Goal: Transaction & Acquisition: Book appointment/travel/reservation

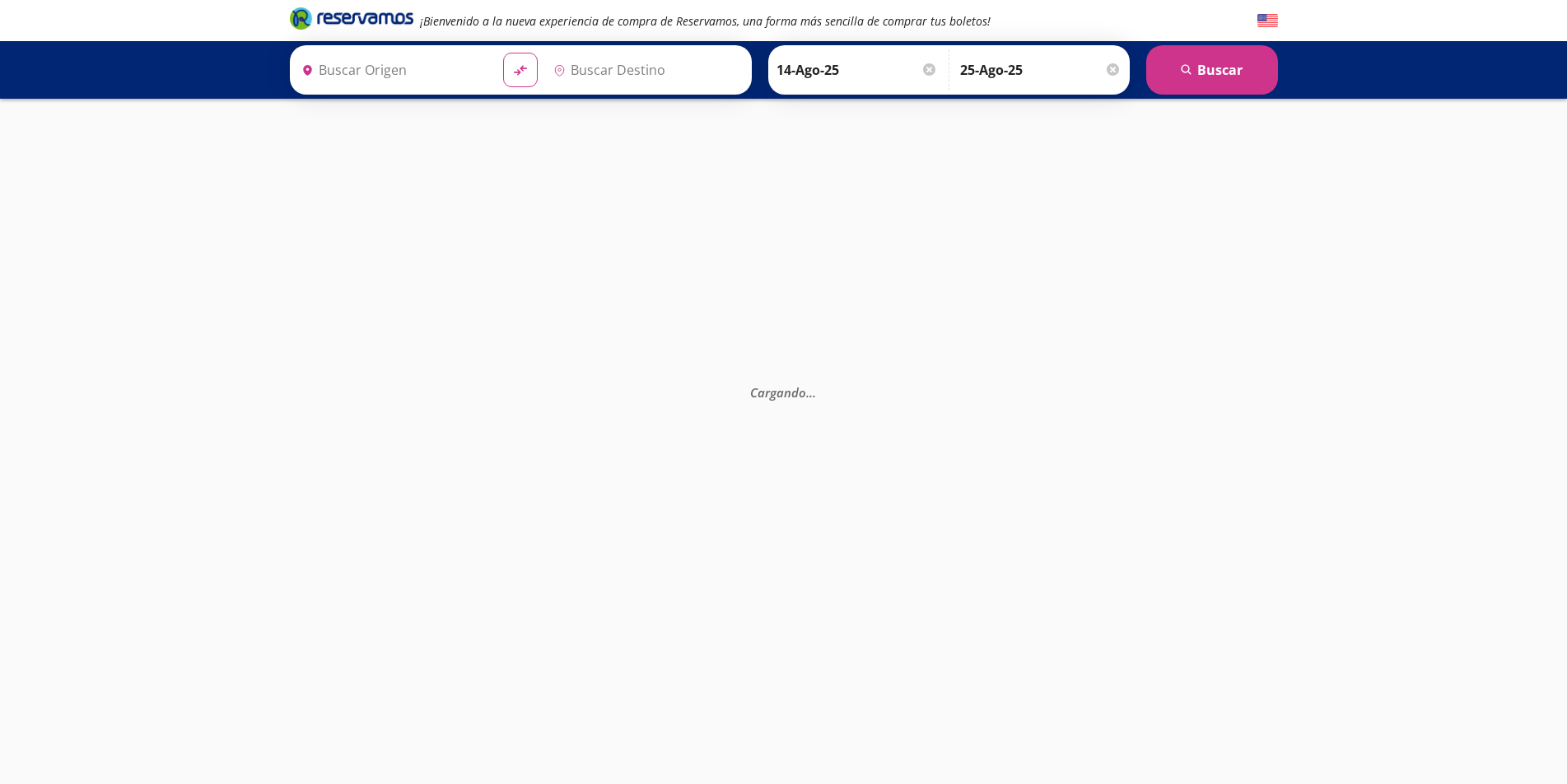
type input "[GEOGRAPHIC_DATA], [GEOGRAPHIC_DATA]"
type input "[PERSON_NAME], Nayarit"
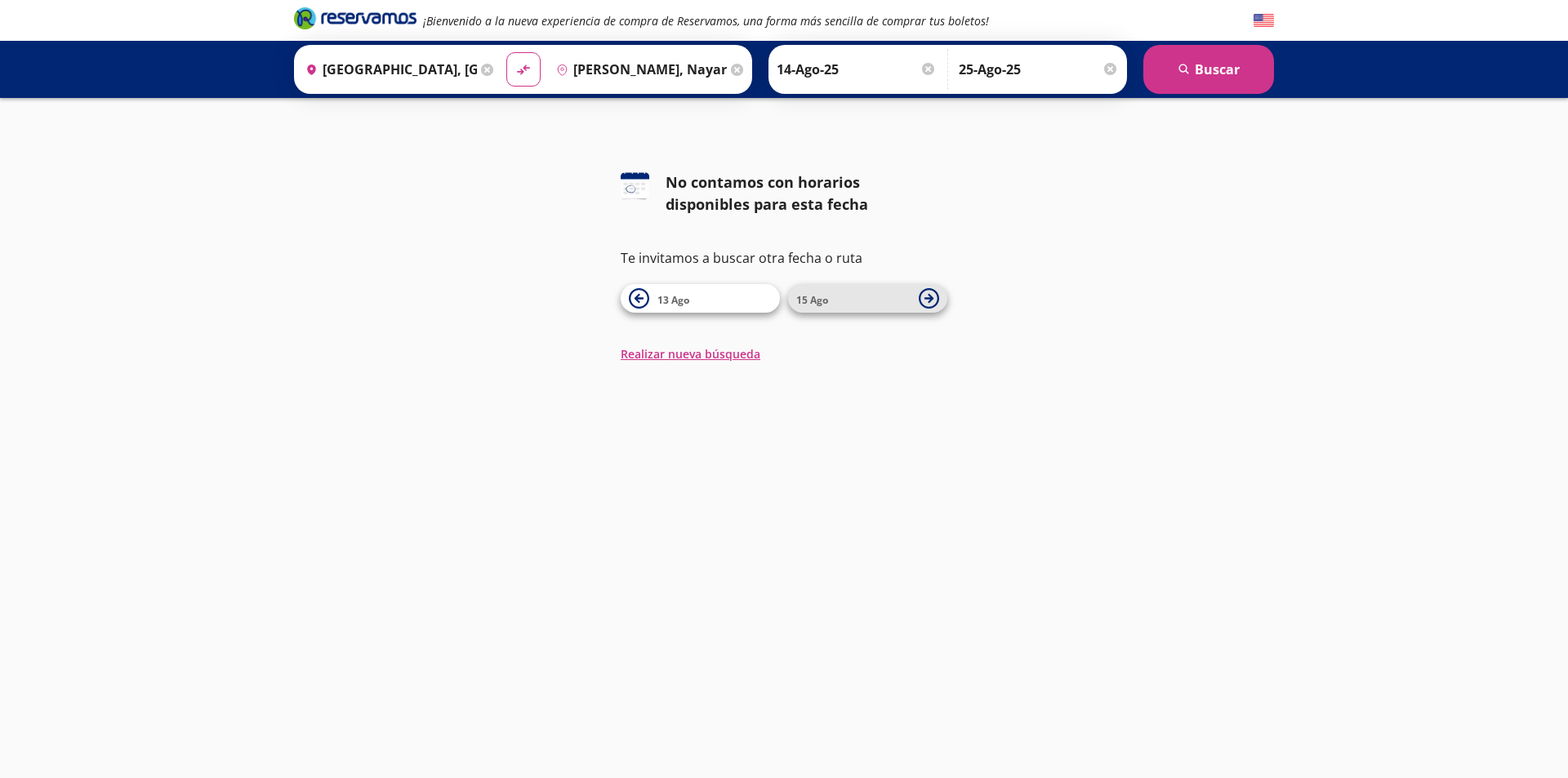
click at [862, 301] on span "15 Ago" at bounding box center [854, 298] width 114 height 20
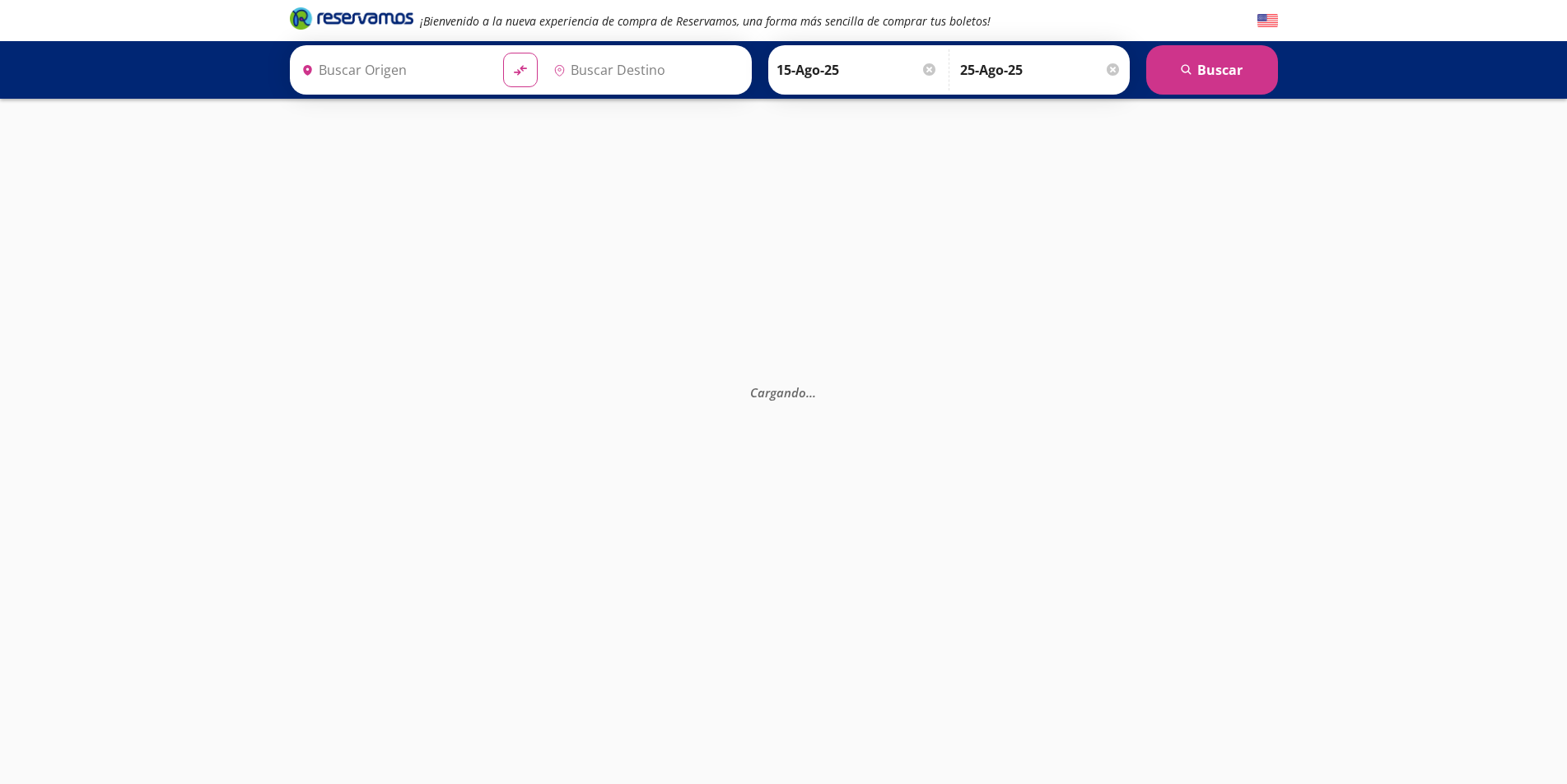
type input "[GEOGRAPHIC_DATA], [GEOGRAPHIC_DATA]"
type input "[PERSON_NAME], Nayarit"
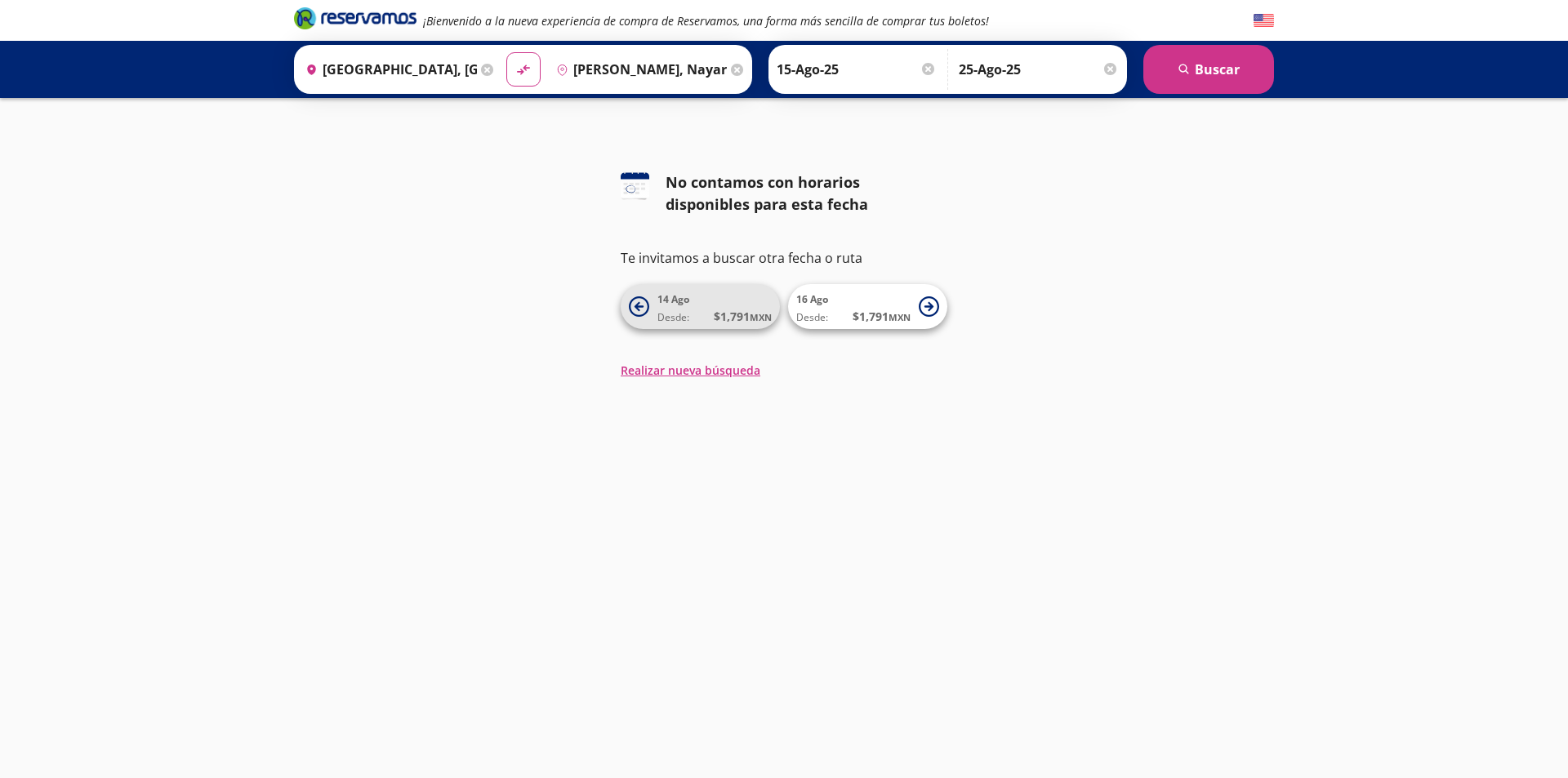
click at [635, 313] on icon at bounding box center [640, 307] width 21 height 21
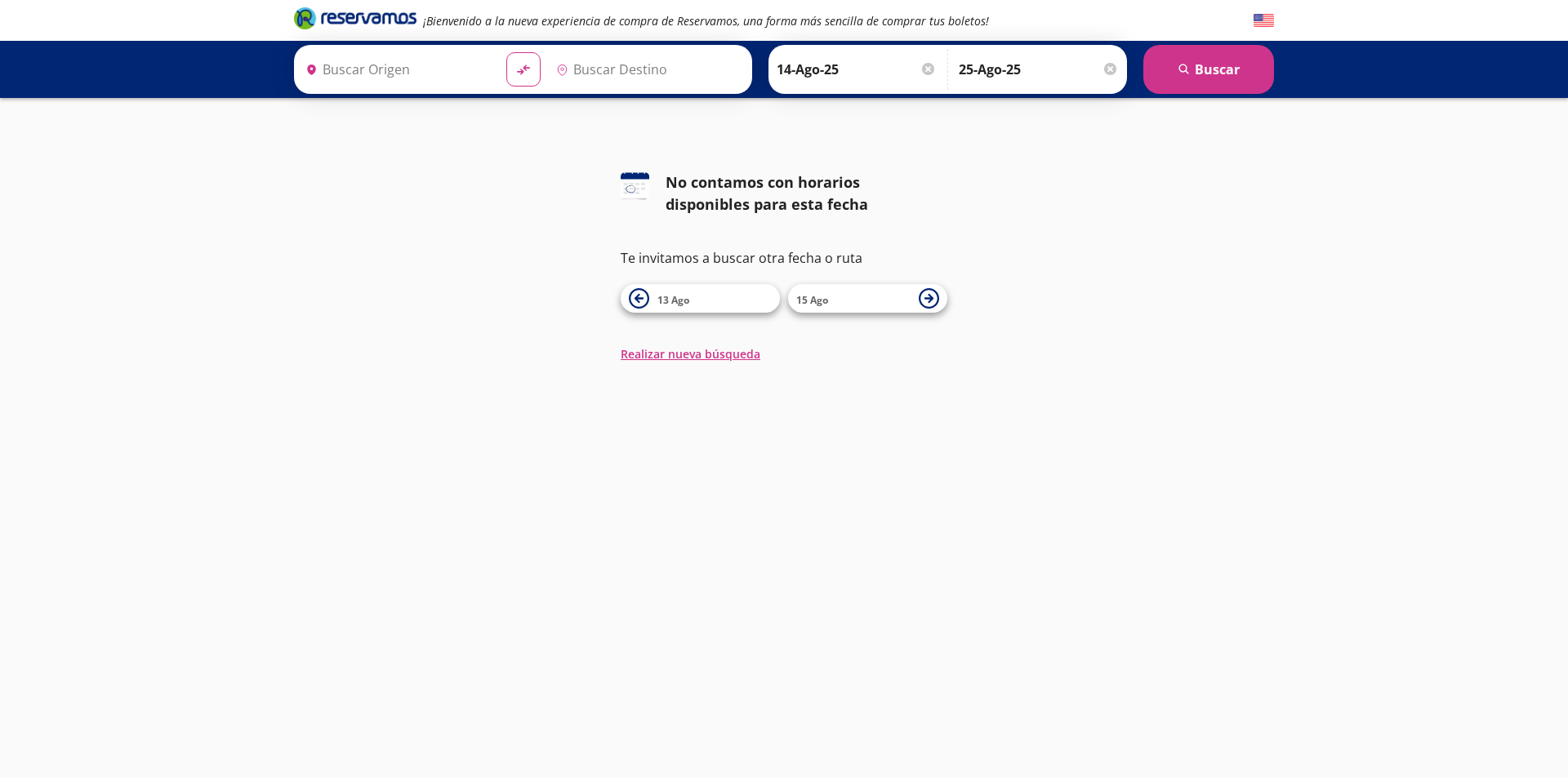
type input "[GEOGRAPHIC_DATA], [GEOGRAPHIC_DATA]"
type input "[PERSON_NAME], Nayarit"
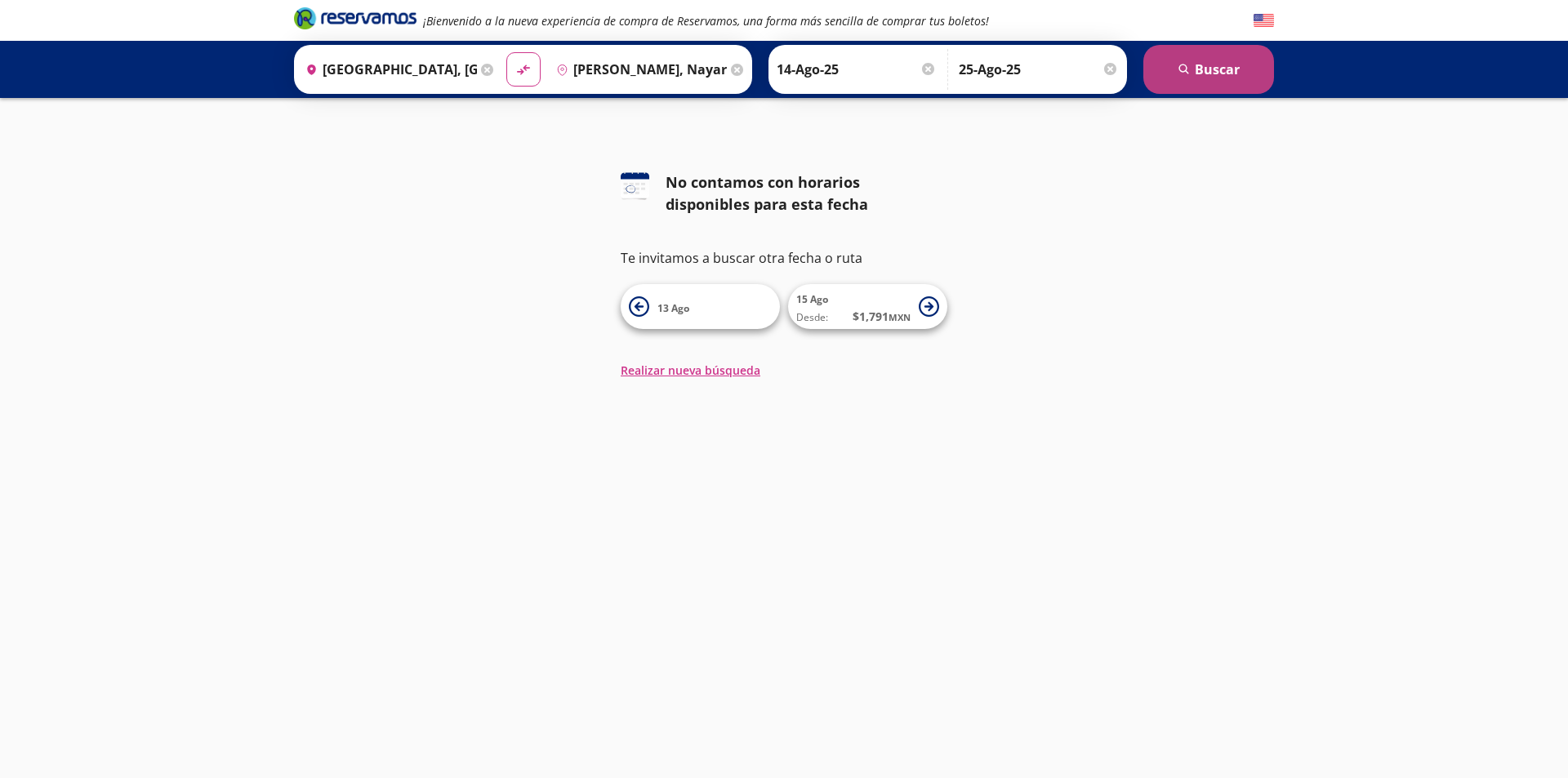
click at [1197, 71] on button "search [GEOGRAPHIC_DATA]" at bounding box center [1209, 69] width 131 height 49
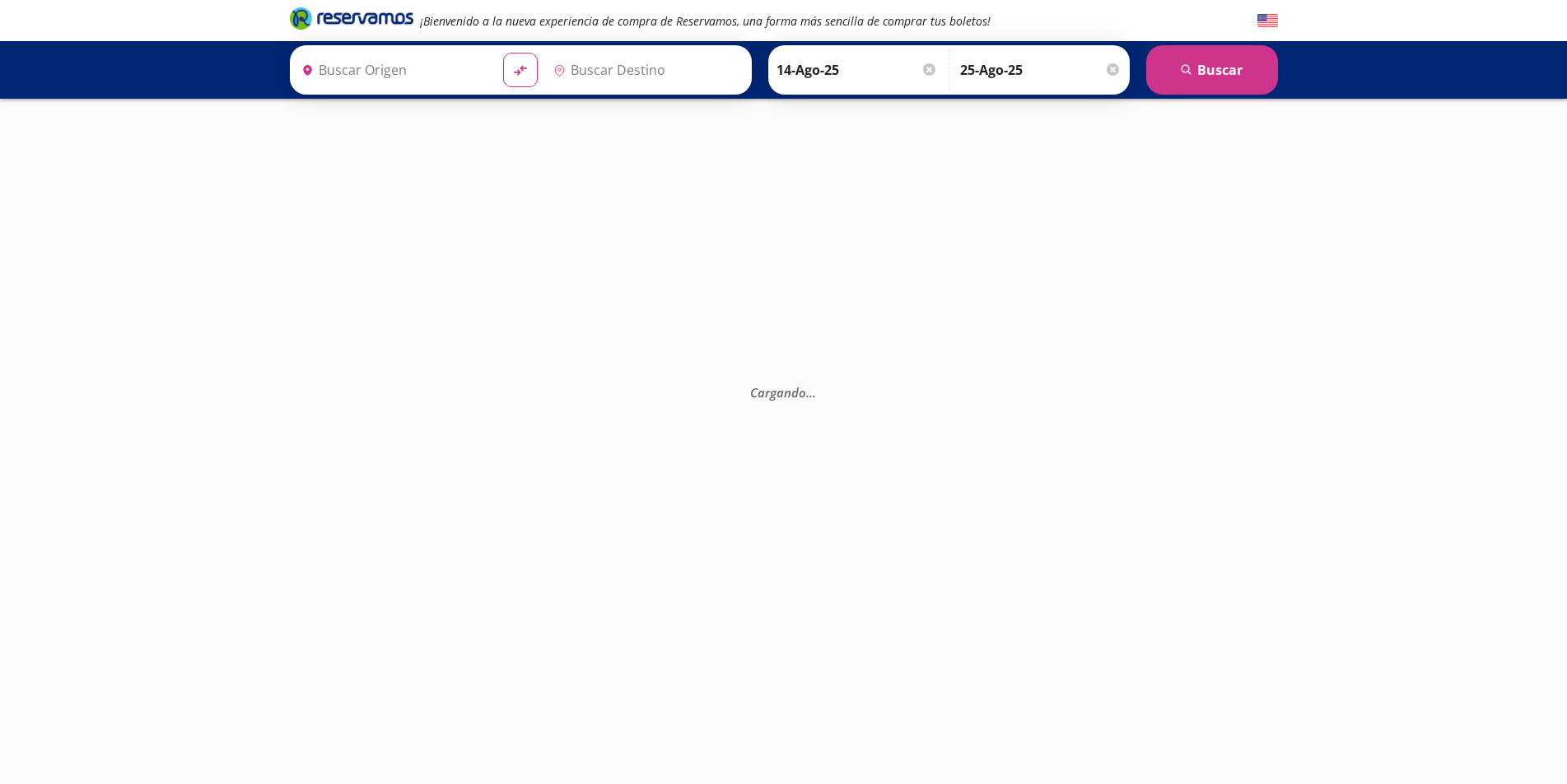
type input "[GEOGRAPHIC_DATA], [GEOGRAPHIC_DATA]"
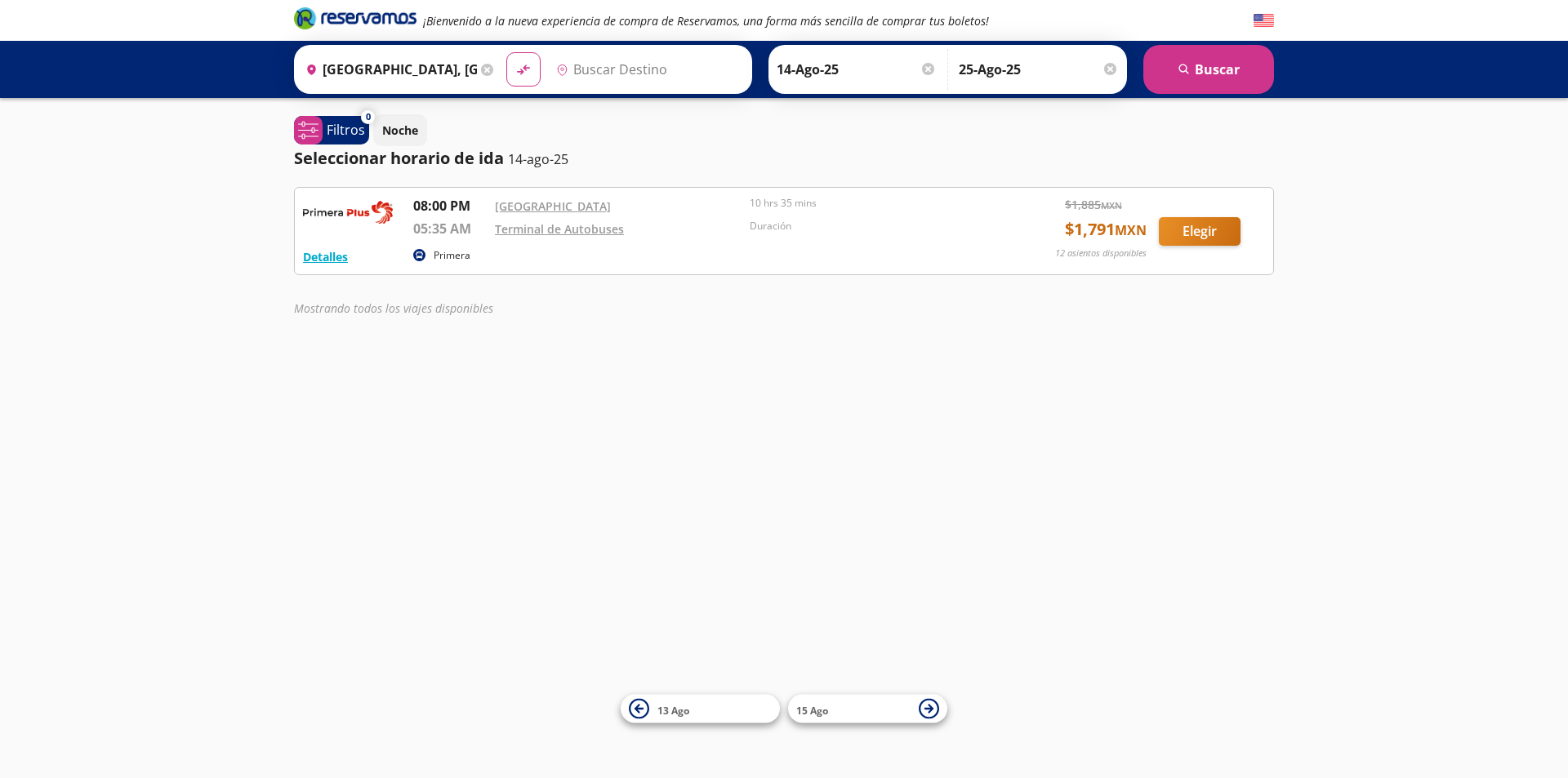
type input "[PERSON_NAME], Nayarit"
click at [691, 70] on input "[PERSON_NAME], Nayarit" at bounding box center [639, 69] width 178 height 41
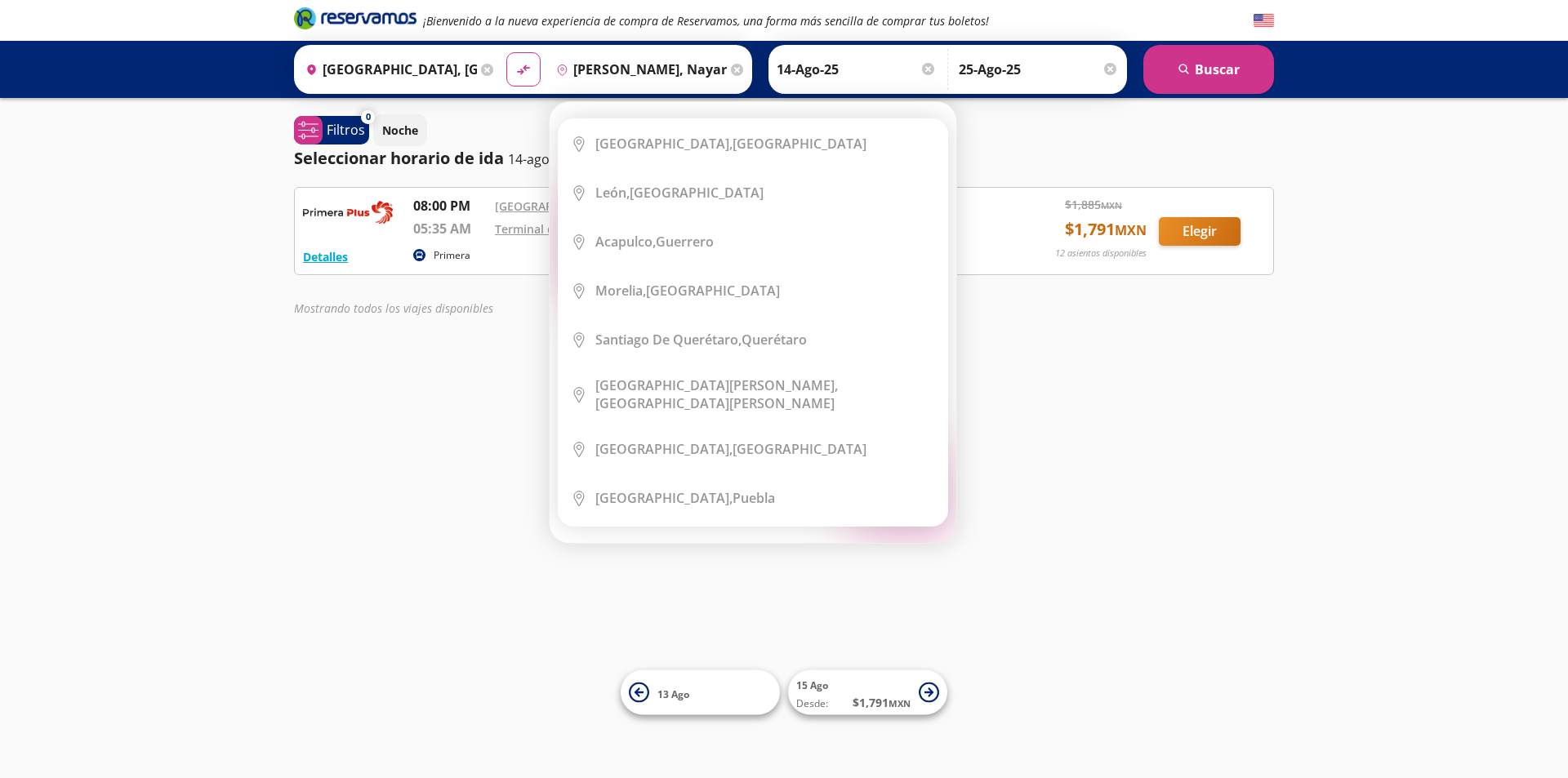
click at [731, 74] on icon at bounding box center [737, 69] width 12 height 12
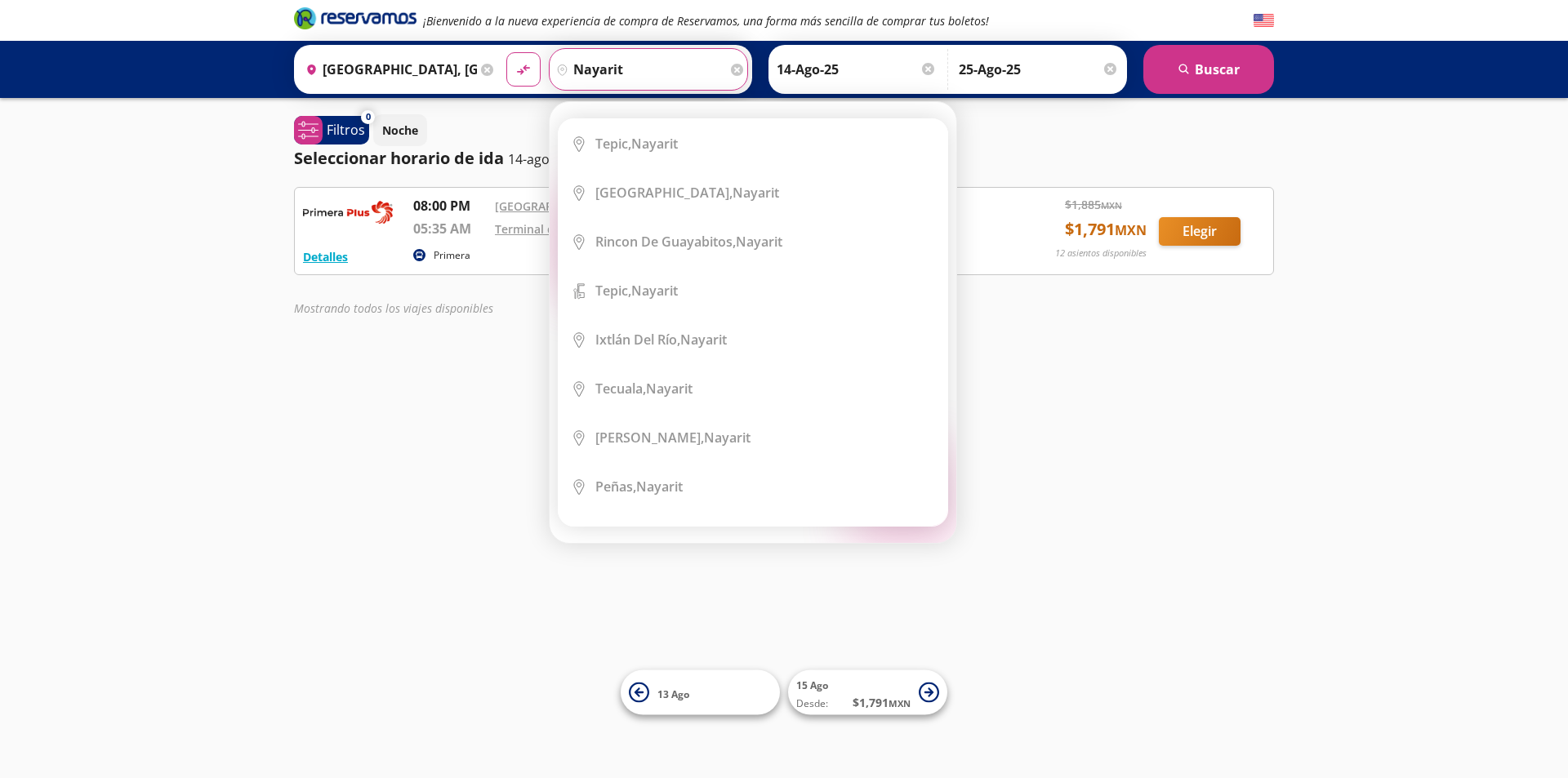
type input "nayarit"
click at [1069, 396] on div "¡Bienvenido a la nueva experiencia de compra de Reservamos, una forma más senci…" at bounding box center [784, 389] width 1568 height 778
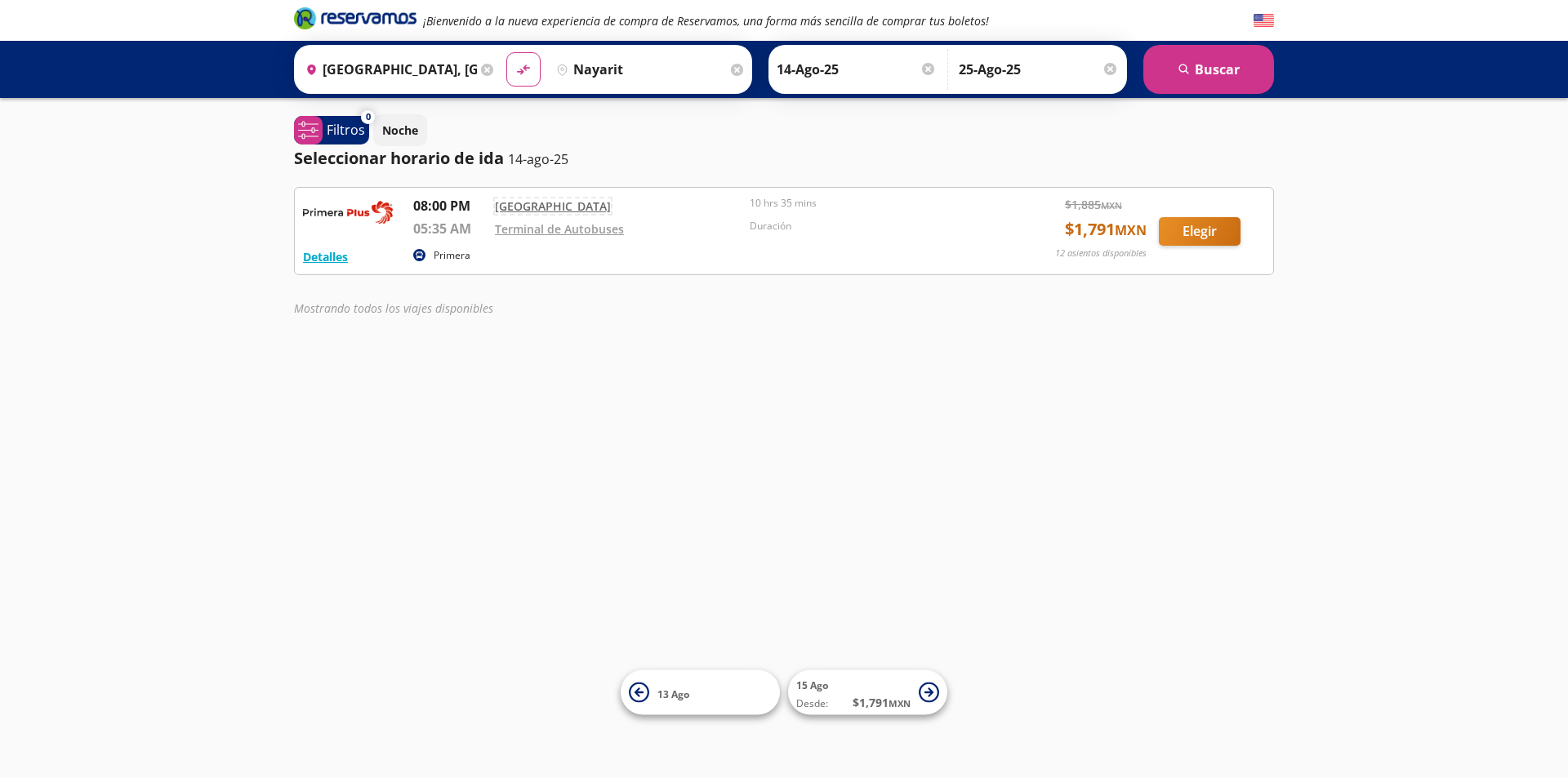
click at [563, 205] on link "[GEOGRAPHIC_DATA]" at bounding box center [553, 206] width 116 height 16
click at [337, 259] on button "Detalles" at bounding box center [325, 257] width 45 height 17
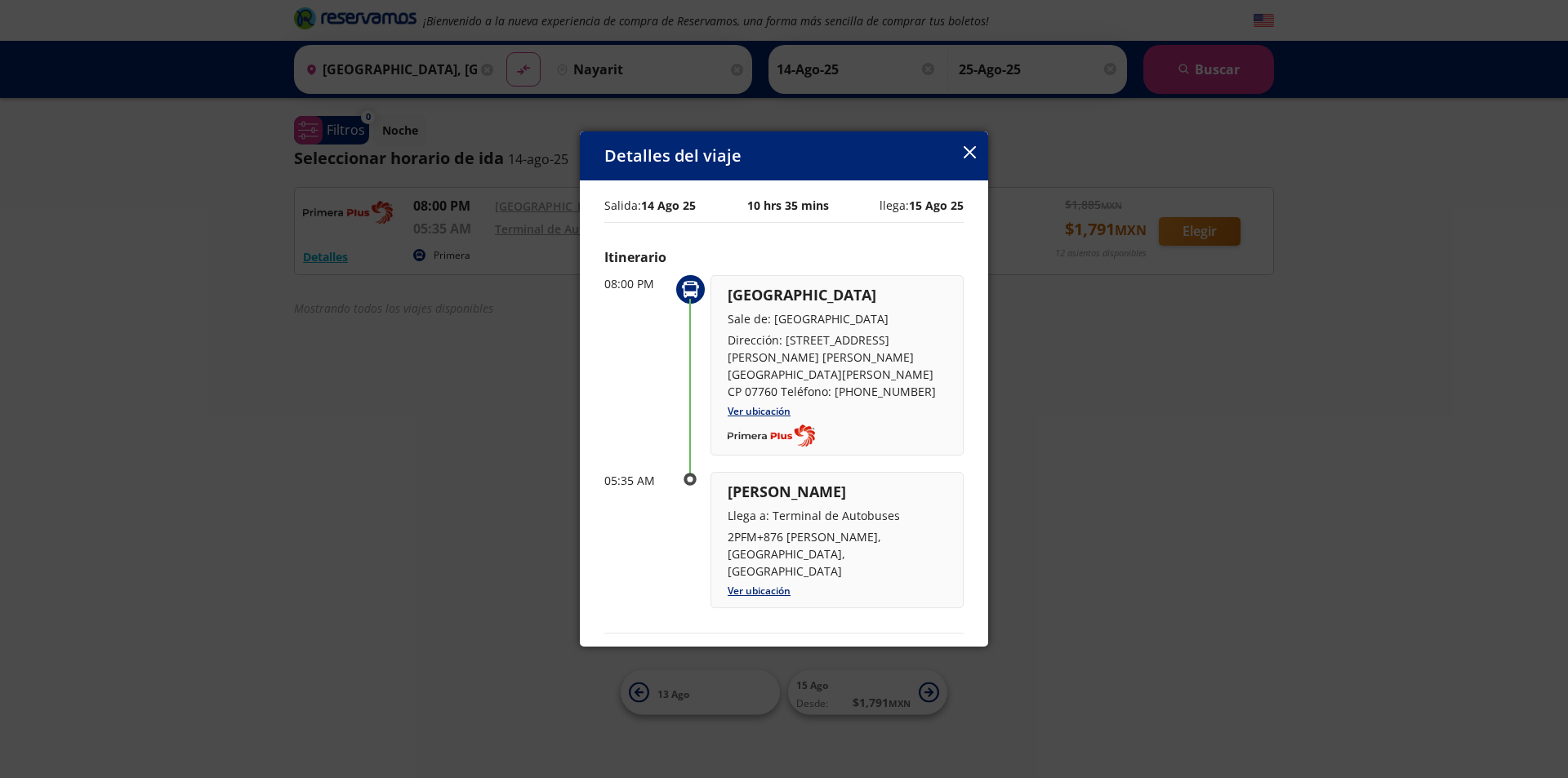
click at [975, 157] on div "Detalles del viaje Salida: [DATE] 10 hrs 35 mins llega: [DATE] Itinerario 08:00…" at bounding box center [784, 390] width 409 height 516
click at [970, 153] on icon "button" at bounding box center [970, 151] width 12 height 12
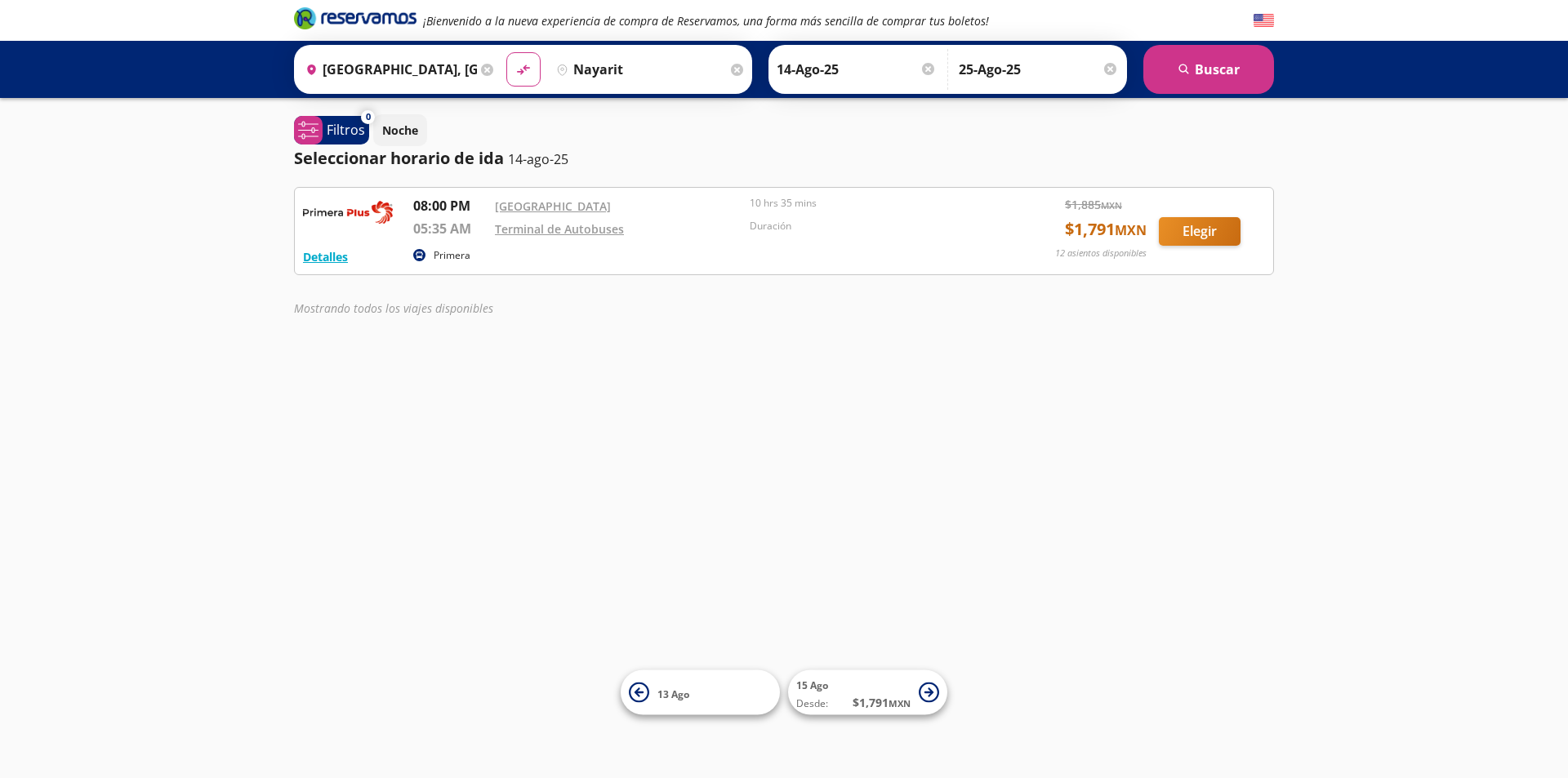
click at [1106, 70] on div at bounding box center [1110, 68] width 12 height 12
click at [1238, 79] on button "search [GEOGRAPHIC_DATA]" at bounding box center [1209, 69] width 131 height 49
click at [655, 62] on input "nayarit" at bounding box center [648, 69] width 184 height 41
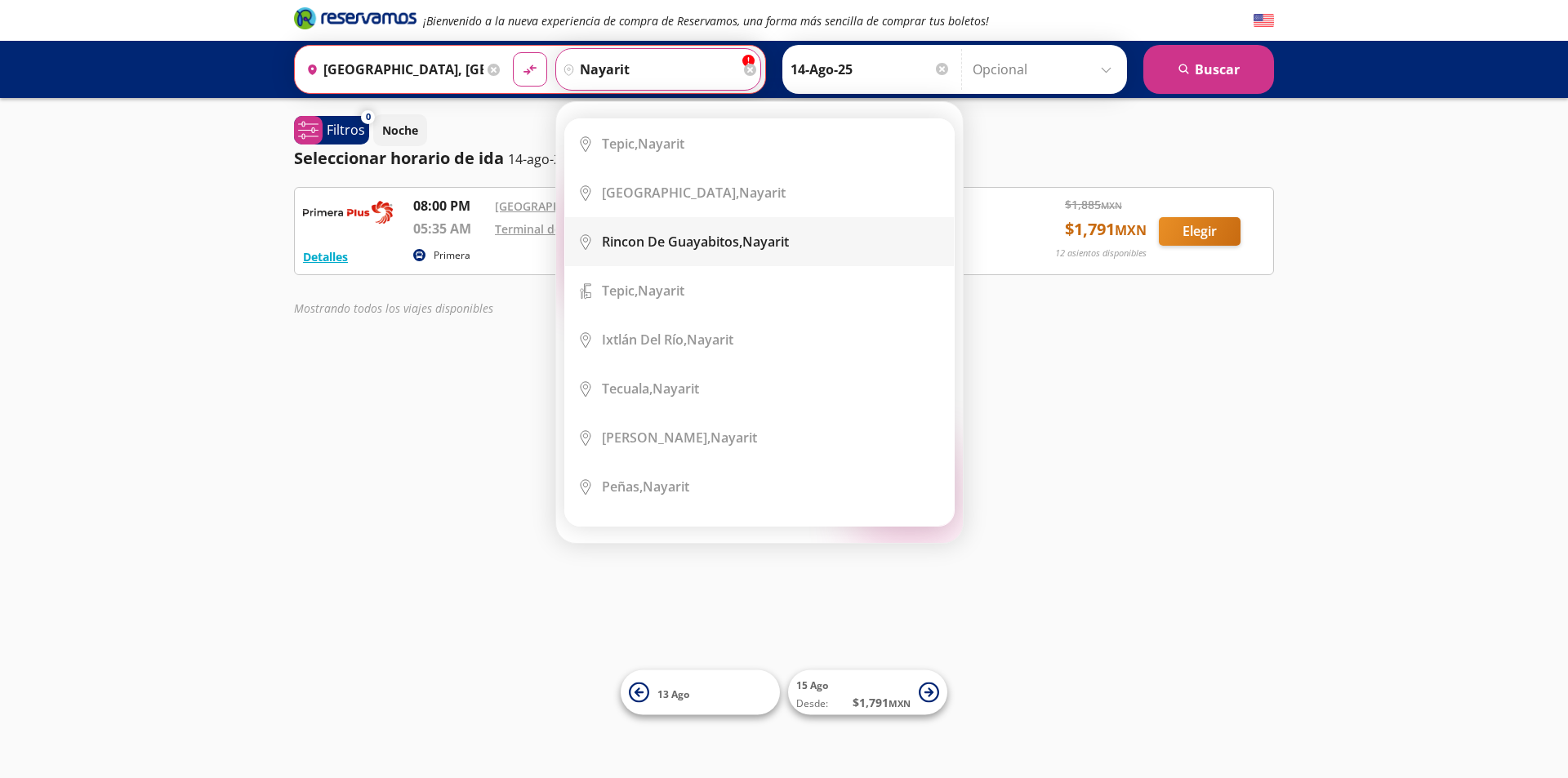
click at [739, 249] on b "Rincon De Guayabitos," at bounding box center [672, 241] width 140 height 18
type input "[PERSON_NAME], Nayarit"
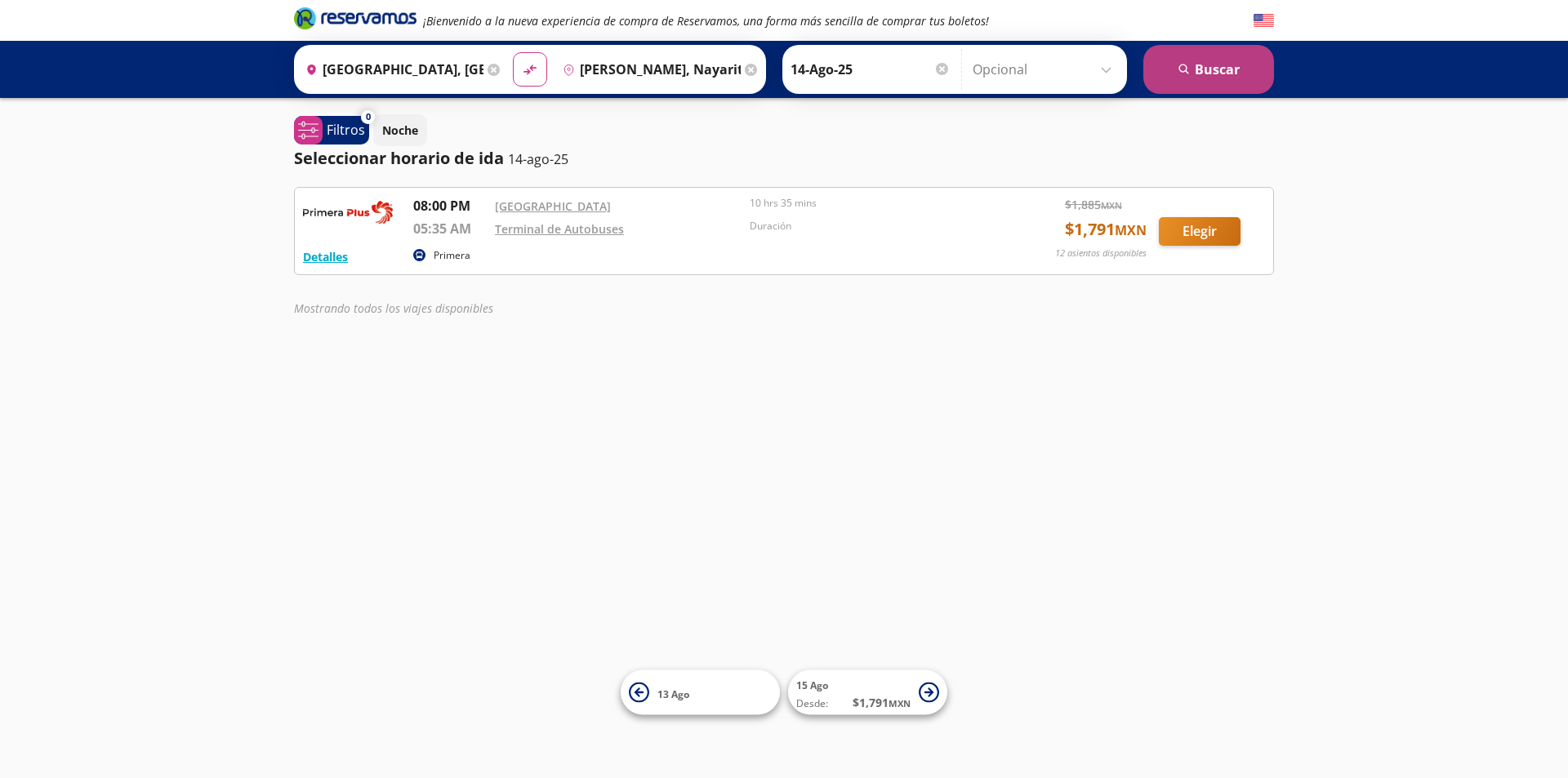
click at [1221, 64] on button "search [GEOGRAPHIC_DATA]" at bounding box center [1209, 69] width 131 height 49
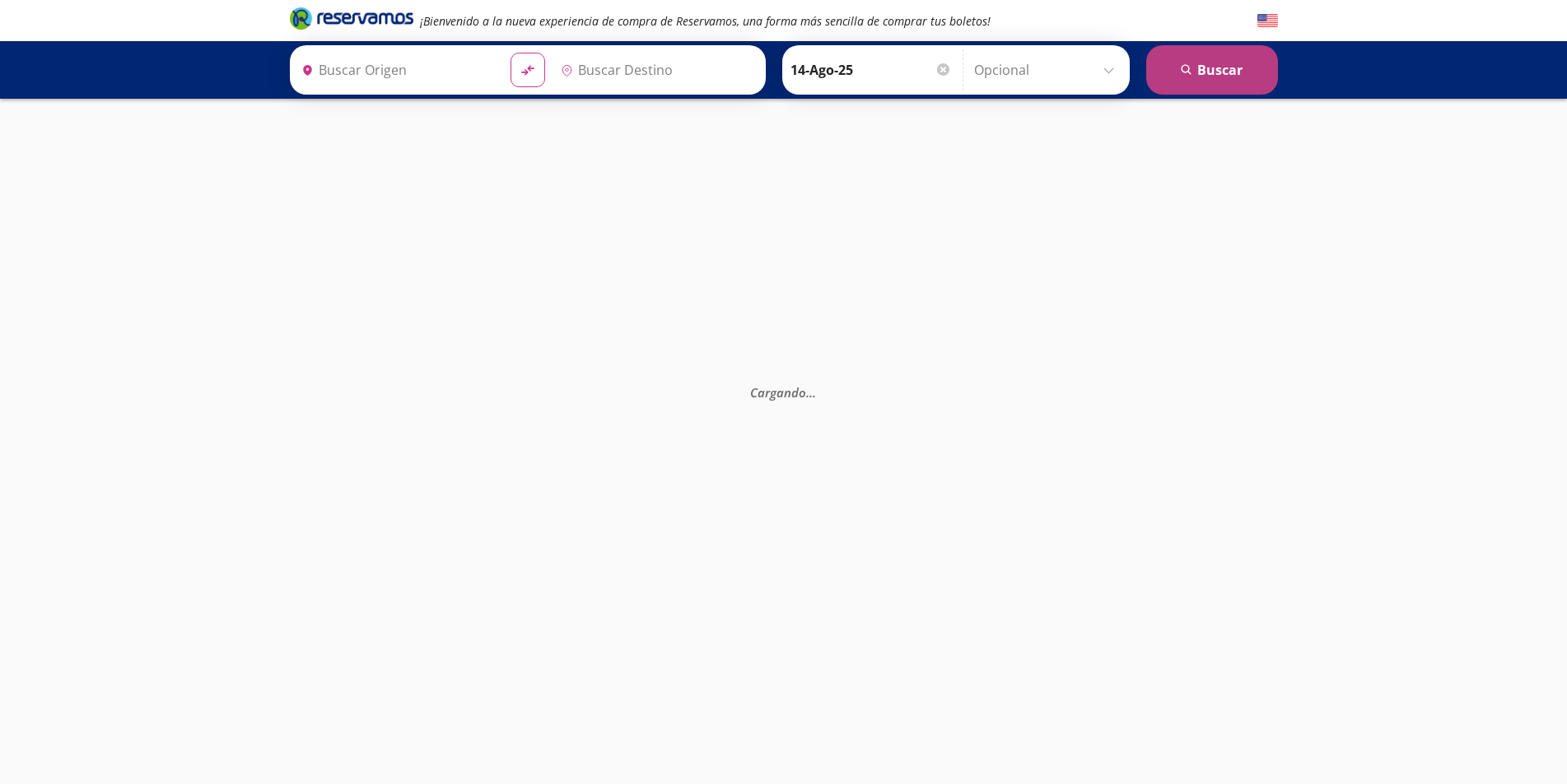
type input "[GEOGRAPHIC_DATA], [GEOGRAPHIC_DATA]"
type input "[PERSON_NAME], Nayarit"
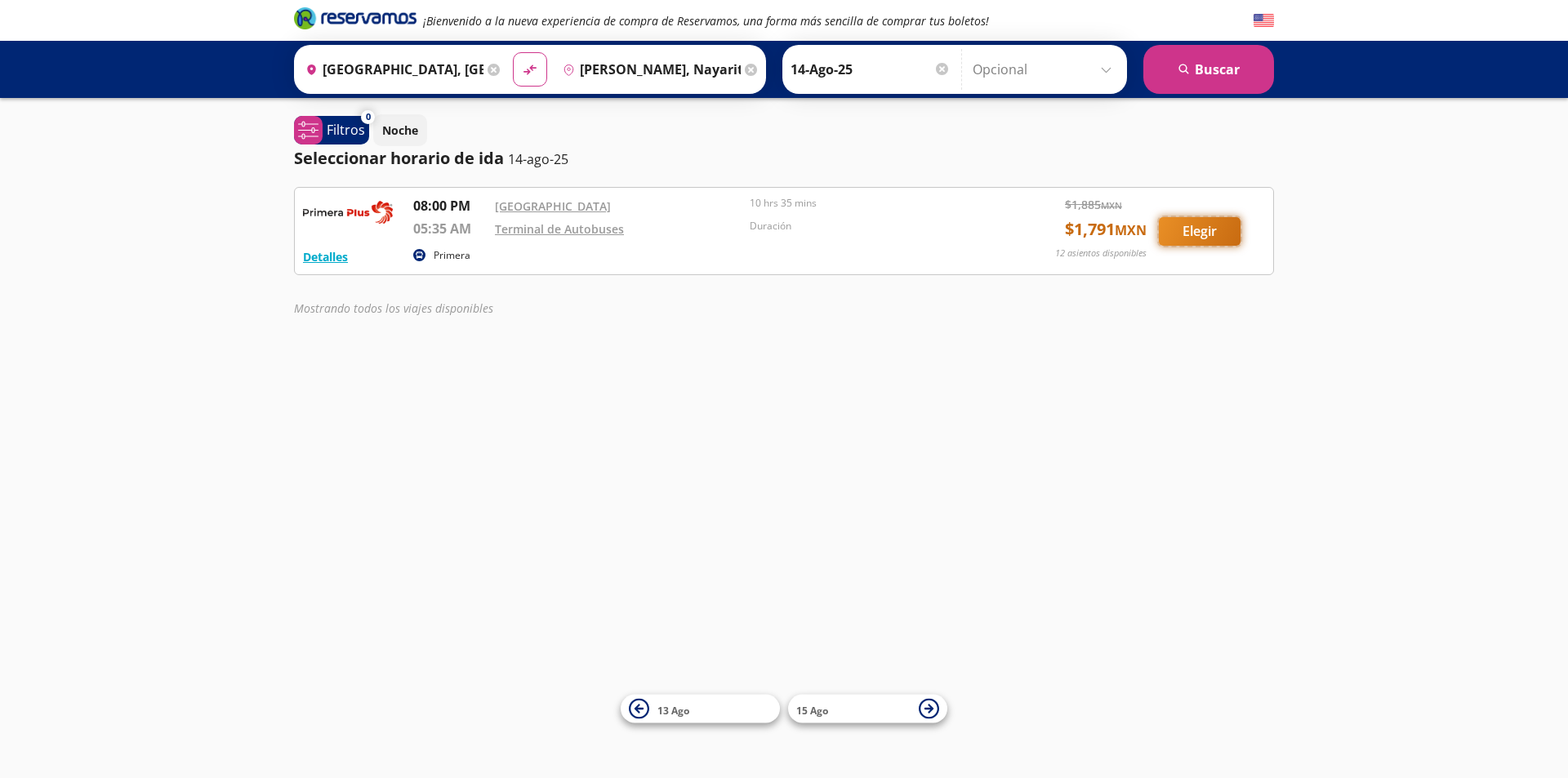
click at [1197, 231] on button "Elegir" at bounding box center [1199, 231] width 81 height 29
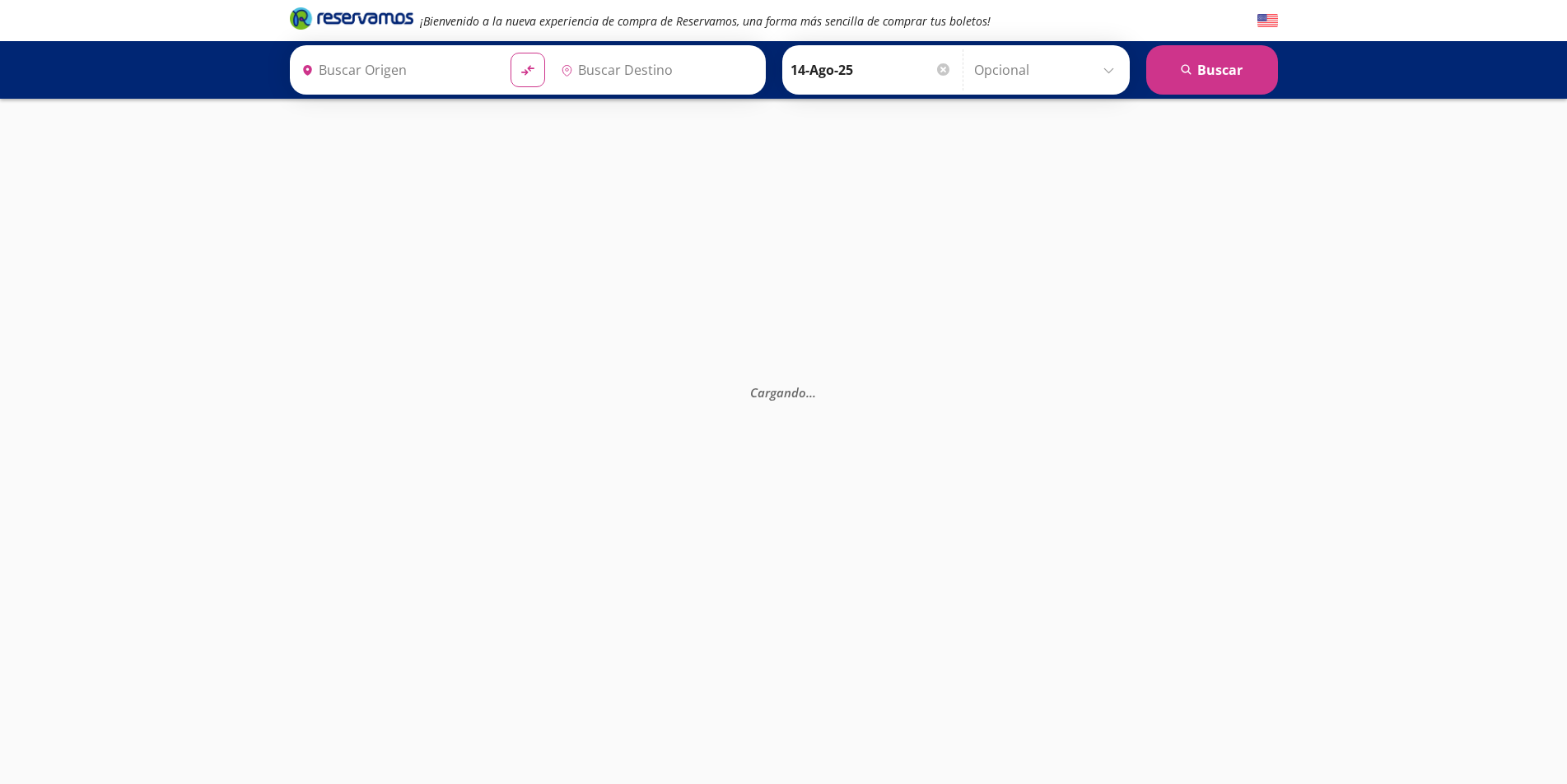
type input "[GEOGRAPHIC_DATA], [GEOGRAPHIC_DATA]"
type input "[PERSON_NAME], Nayarit"
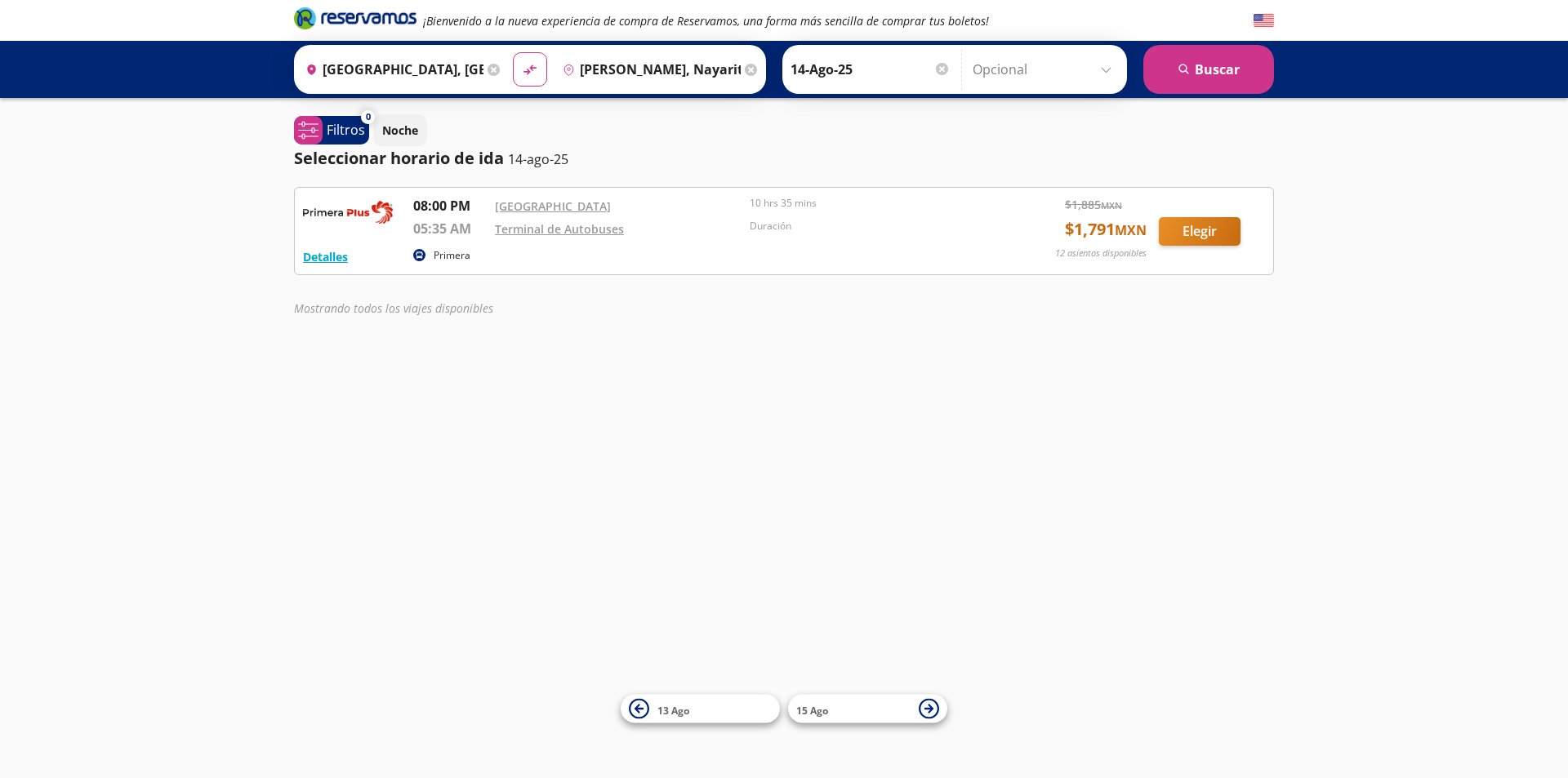
click at [687, 65] on input "[PERSON_NAME], Nayarit" at bounding box center [648, 69] width 184 height 41
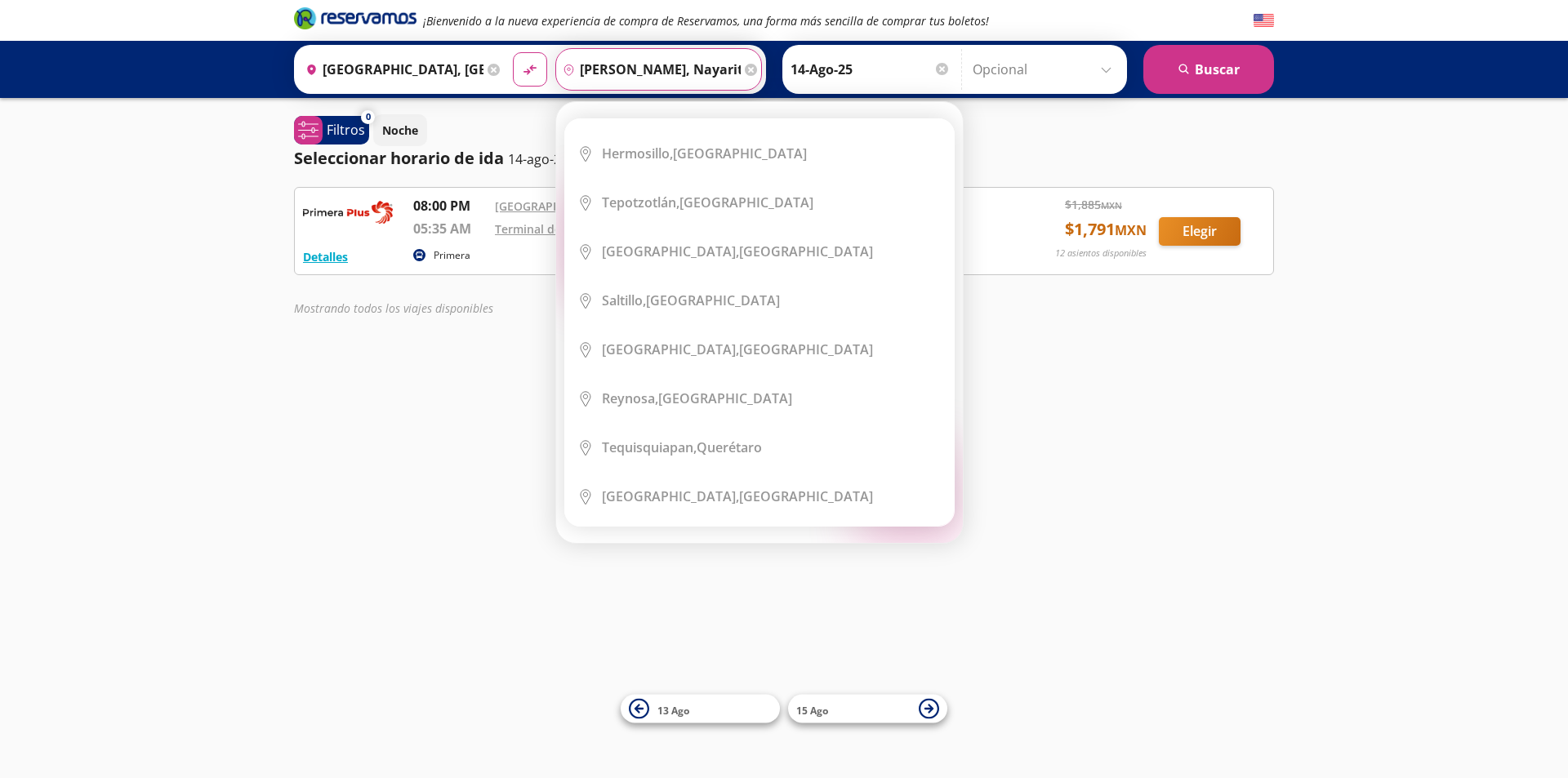
scroll to position [2127, 0]
click at [698, 68] on input "[PERSON_NAME], Nayarit" at bounding box center [648, 69] width 184 height 41
click at [1244, 65] on button "search [GEOGRAPHIC_DATA]" at bounding box center [1209, 69] width 131 height 49
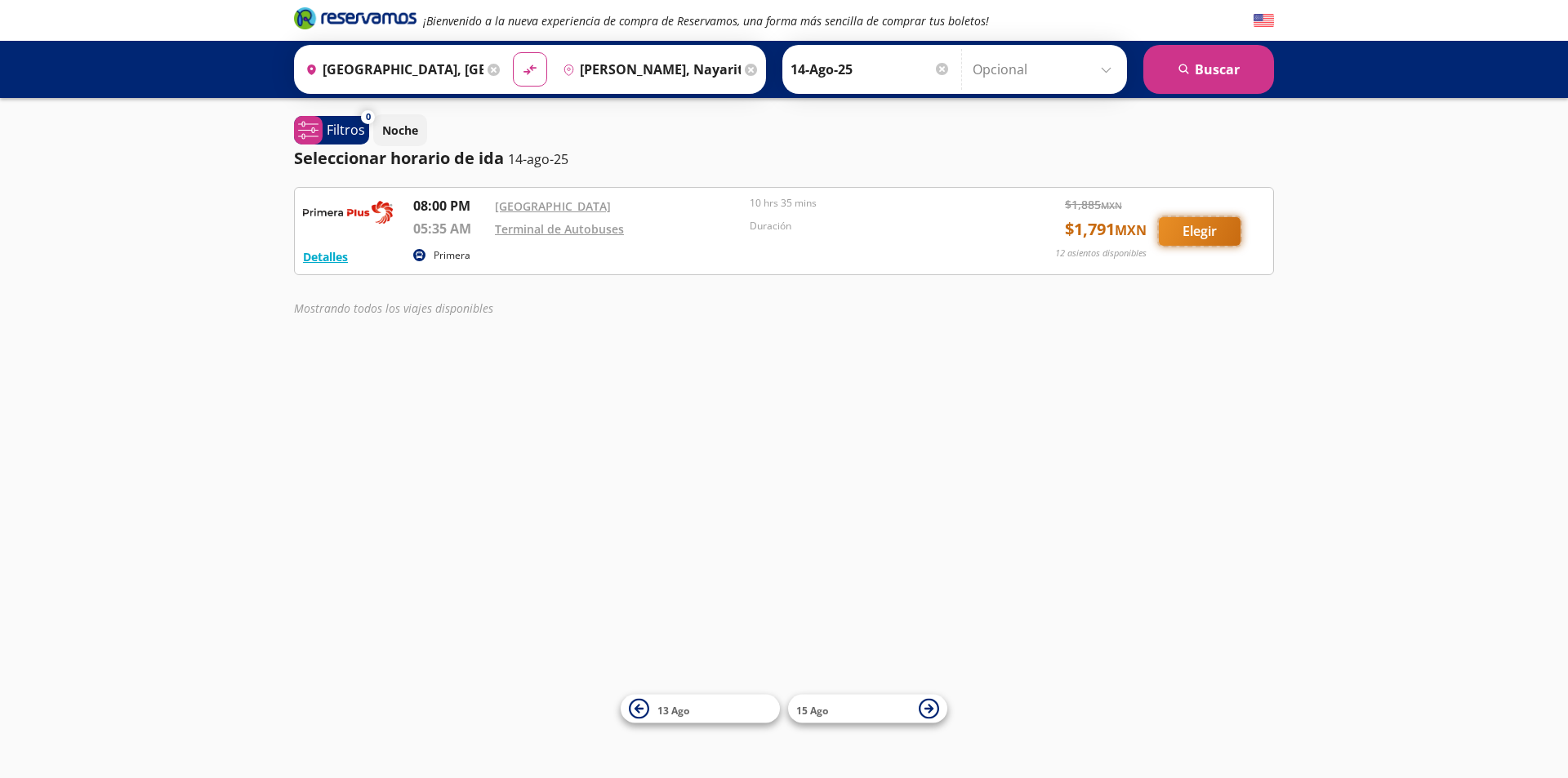
click at [1216, 232] on button "Elegir" at bounding box center [1199, 231] width 81 height 29
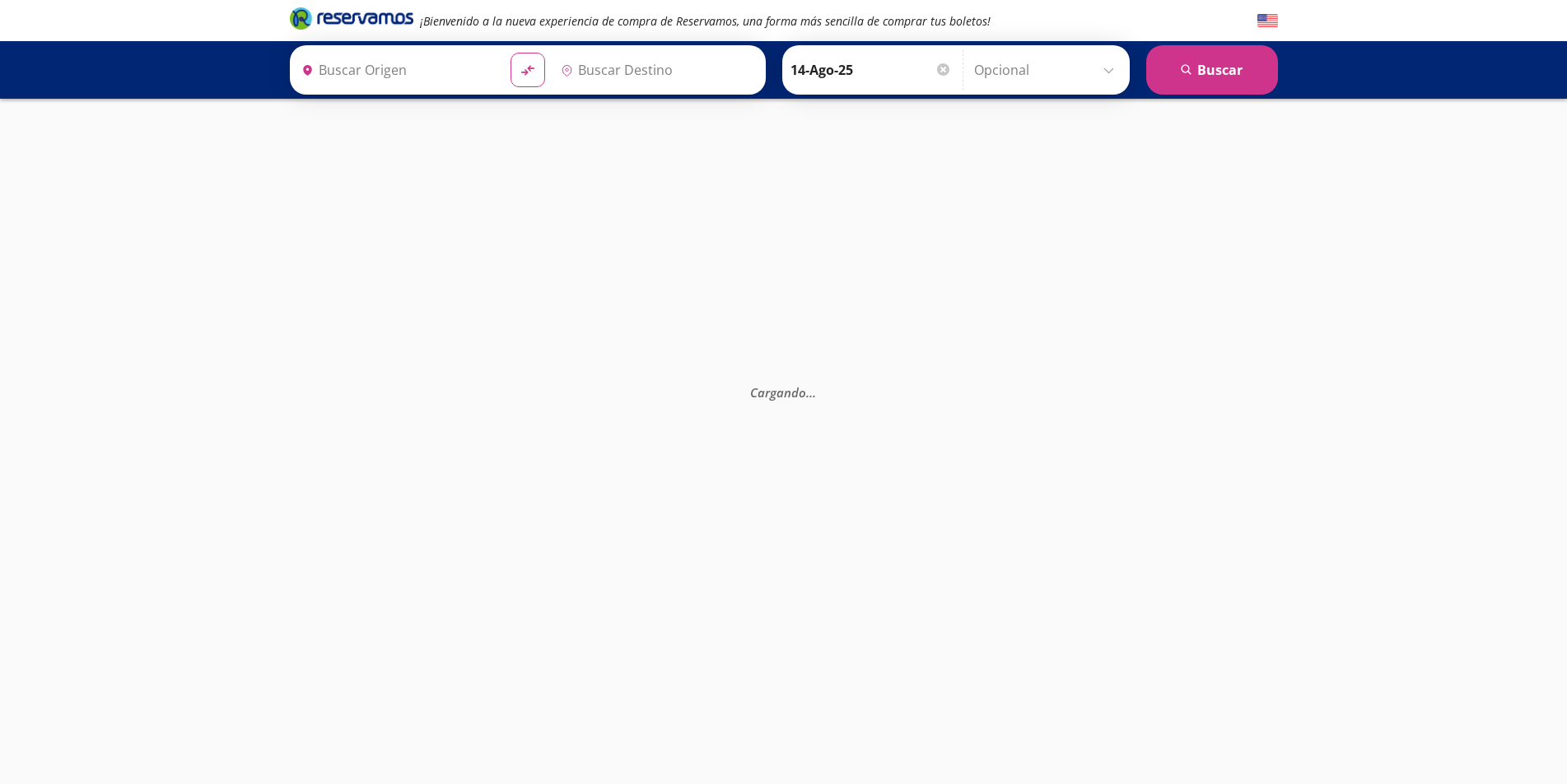
type input "[GEOGRAPHIC_DATA], [GEOGRAPHIC_DATA]"
type input "[PERSON_NAME], Nayarit"
type input "[GEOGRAPHIC_DATA], [GEOGRAPHIC_DATA]"
type input "[PERSON_NAME], Nayarit"
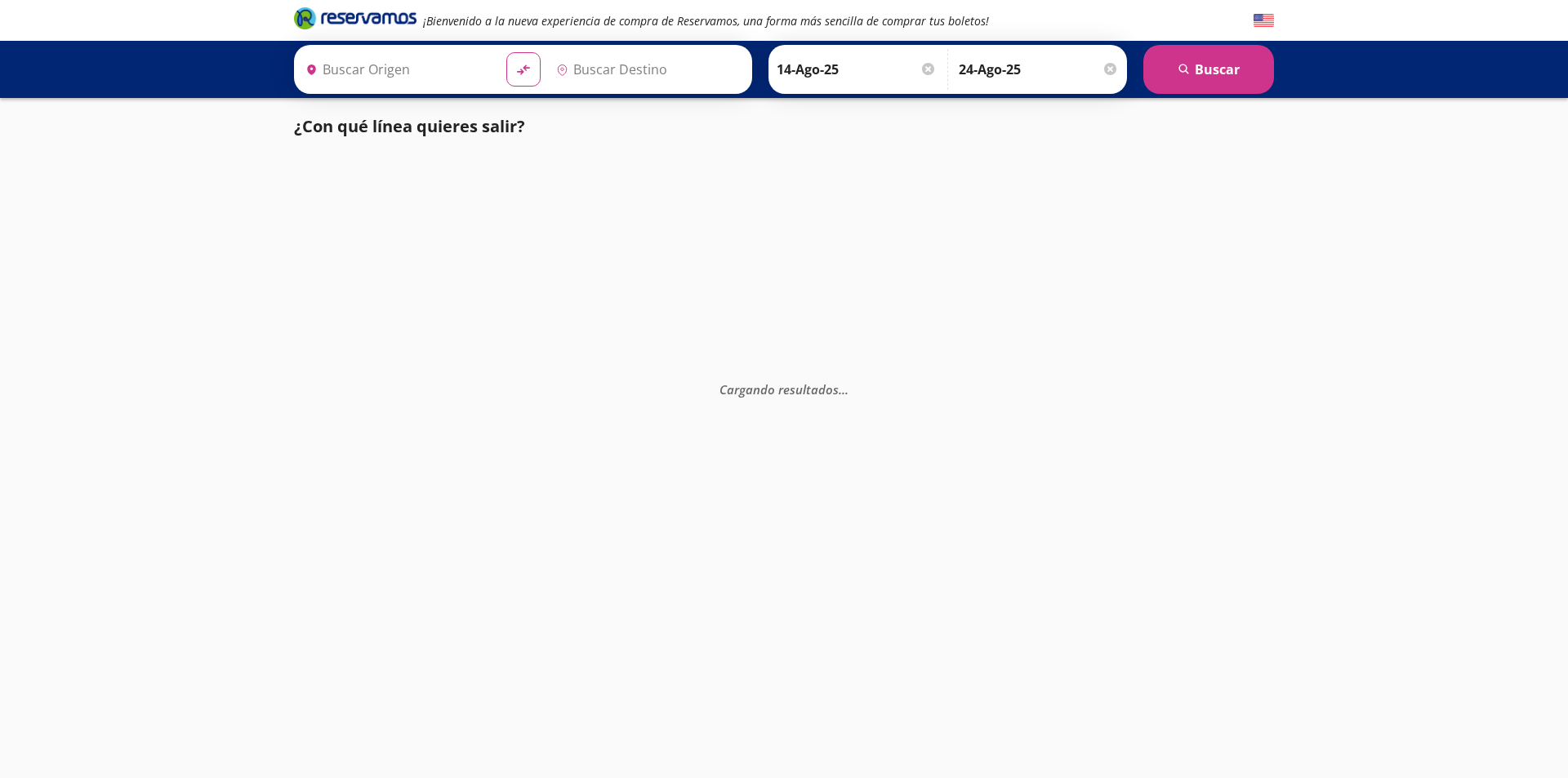
type input "[GEOGRAPHIC_DATA], [GEOGRAPHIC_DATA]"
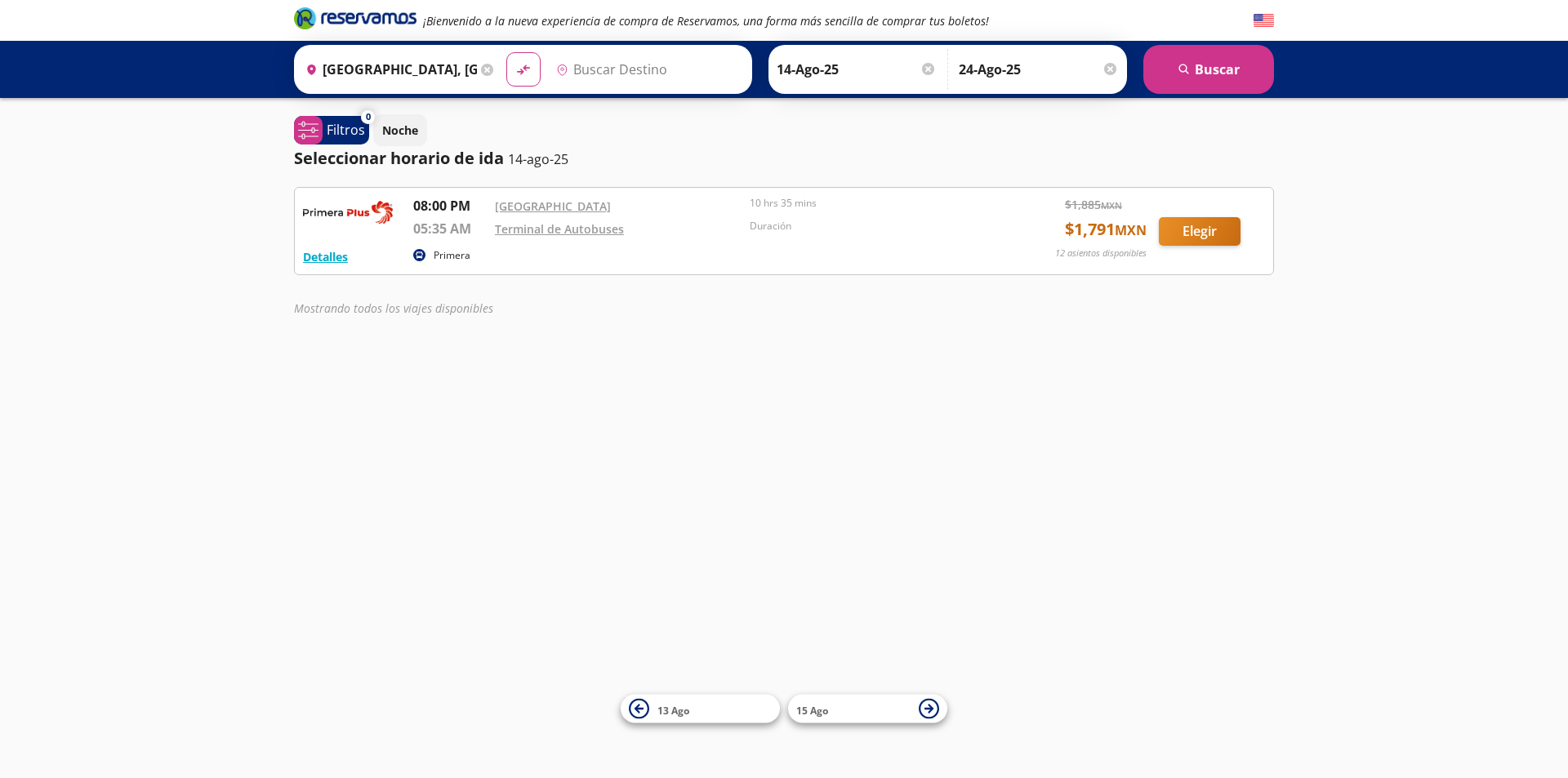
type input "[PERSON_NAME], Nayarit"
click at [459, 257] on p "Primera" at bounding box center [452, 256] width 36 height 15
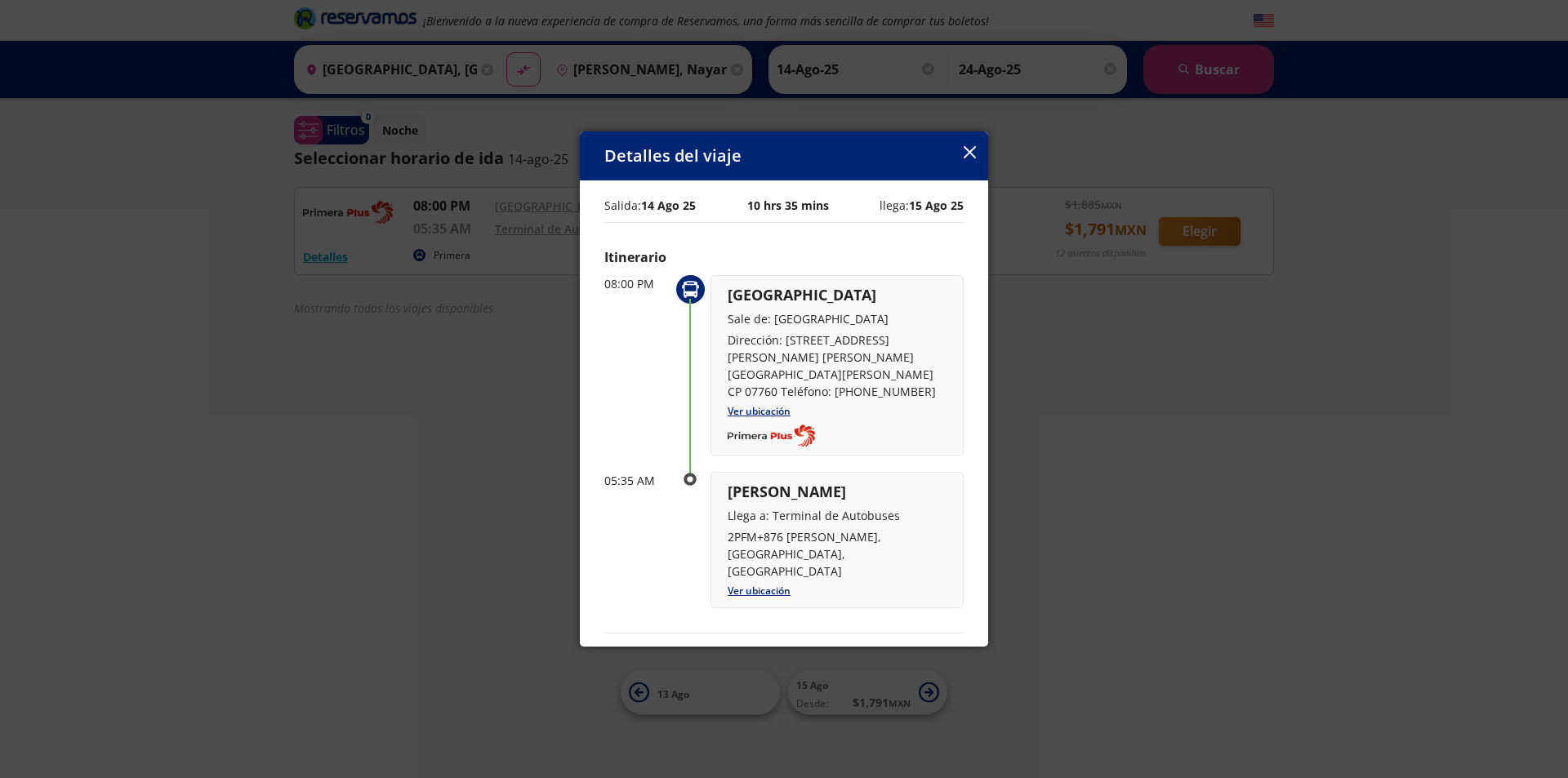
click at [971, 151] on icon "button" at bounding box center [970, 151] width 12 height 12
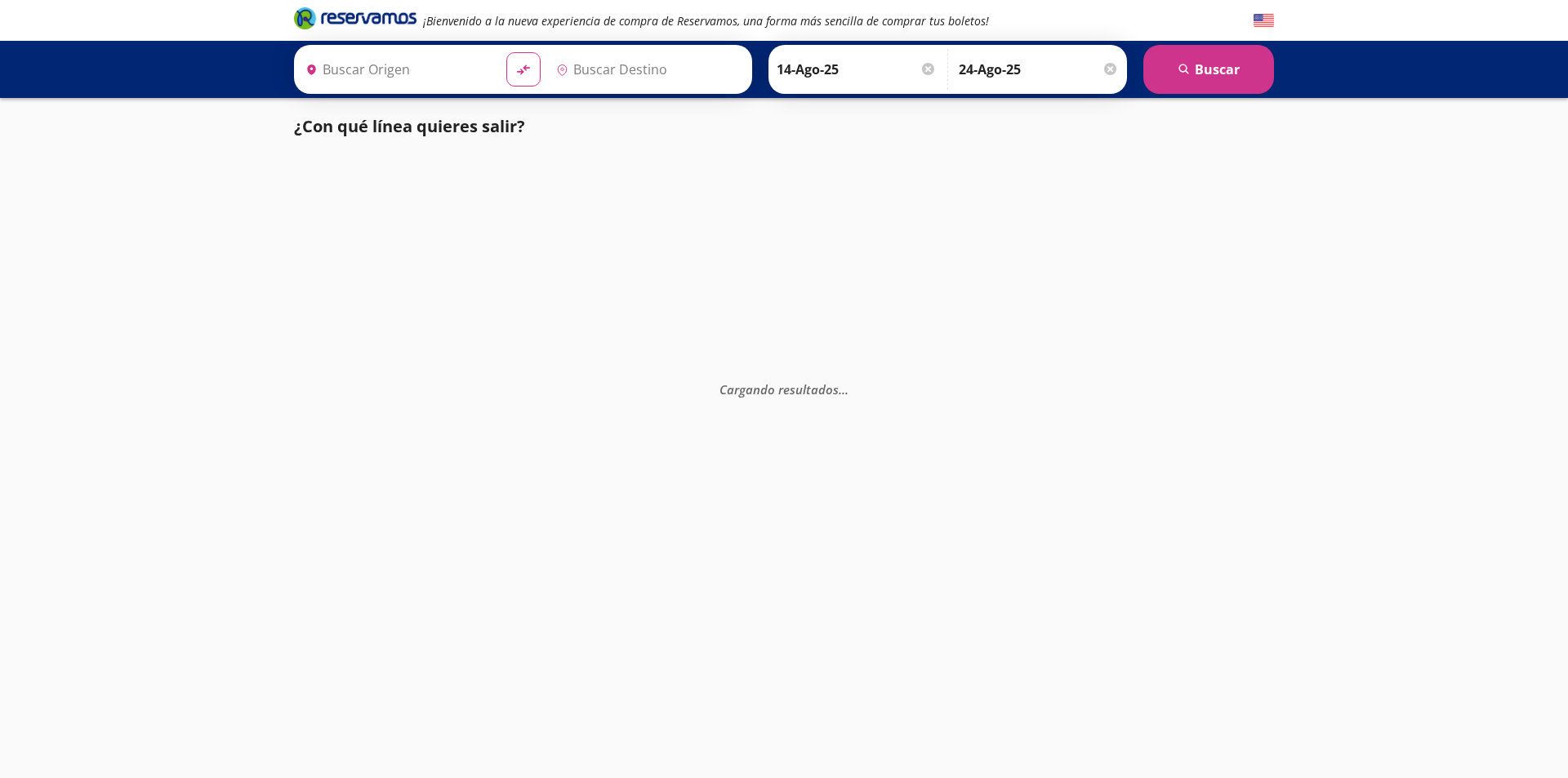
type input "[GEOGRAPHIC_DATA], [GEOGRAPHIC_DATA]"
type input "[PERSON_NAME], Nayarit"
